Goal: Task Accomplishment & Management: Use online tool/utility

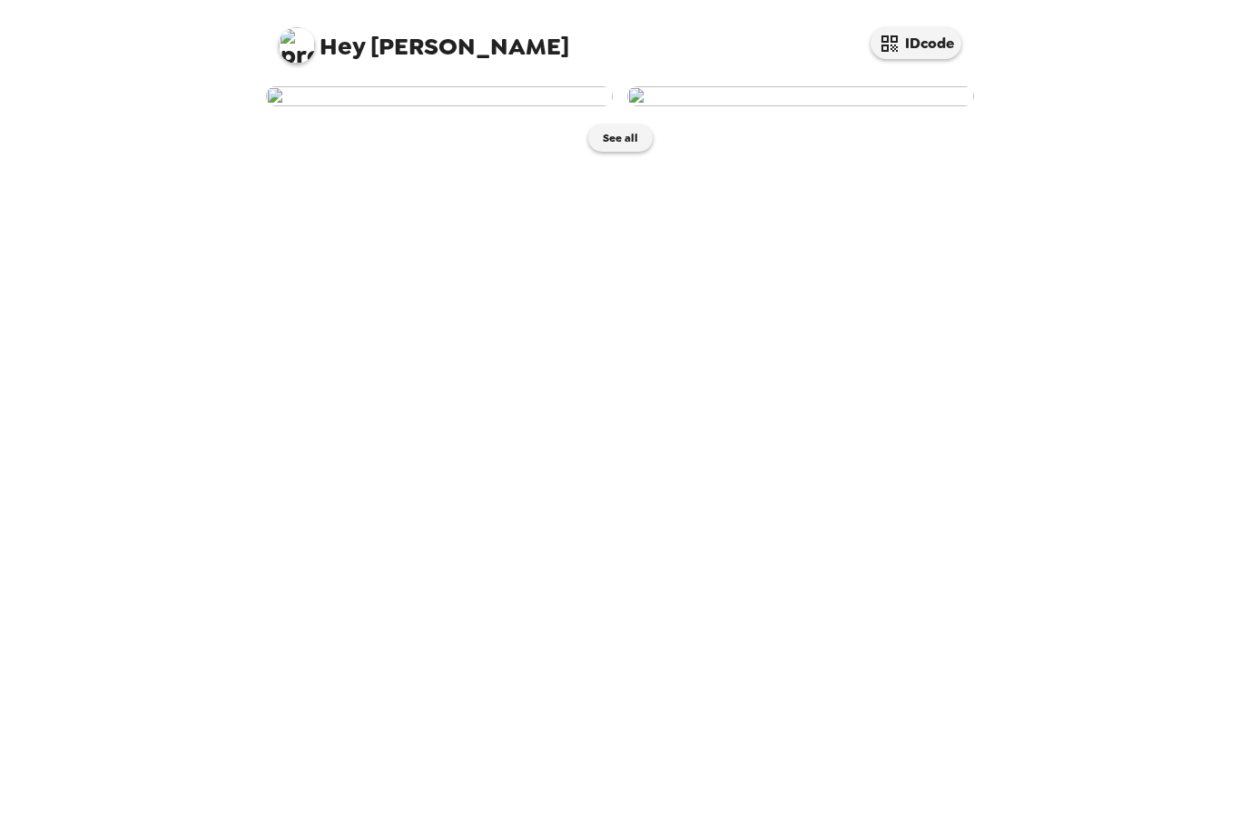
click at [449, 106] on img at bounding box center [439, 96] width 347 height 20
